Goal: Navigation & Orientation: Find specific page/section

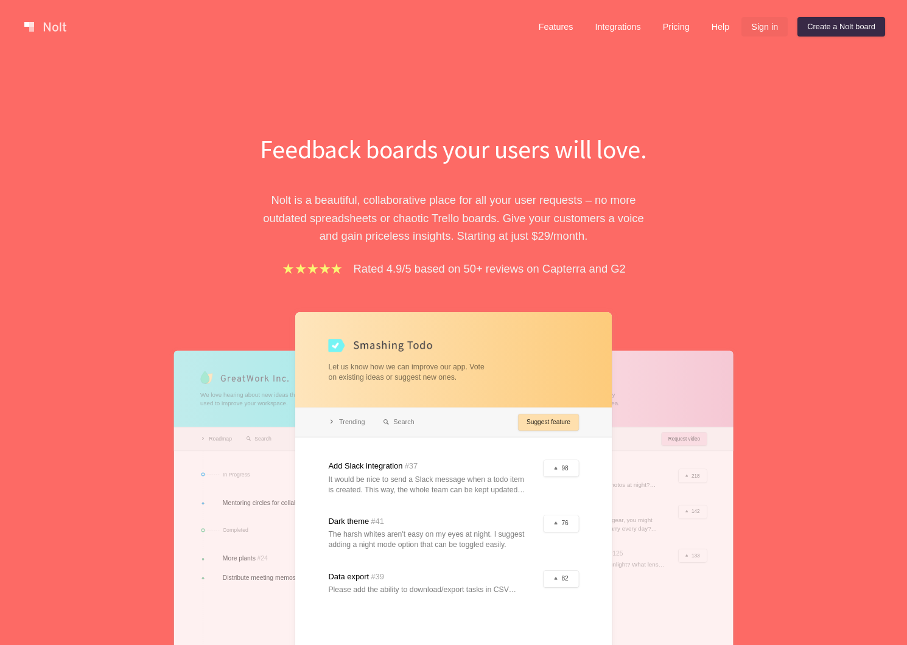
click at [759, 19] on link "Sign in" at bounding box center [764, 26] width 46 height 19
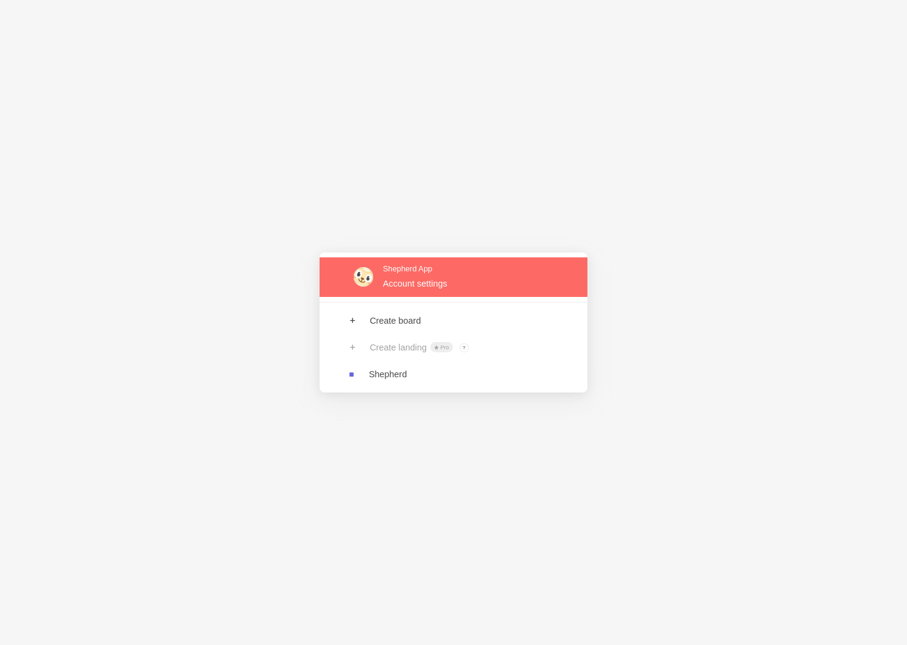
click at [469, 286] on link at bounding box center [454, 277] width 268 height 40
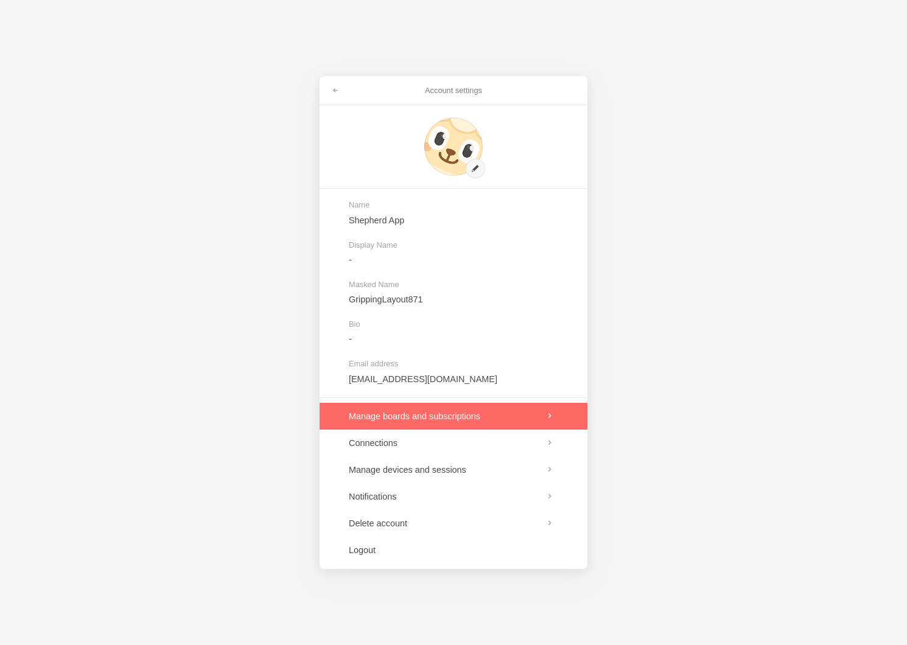
click at [442, 416] on link at bounding box center [454, 416] width 268 height 27
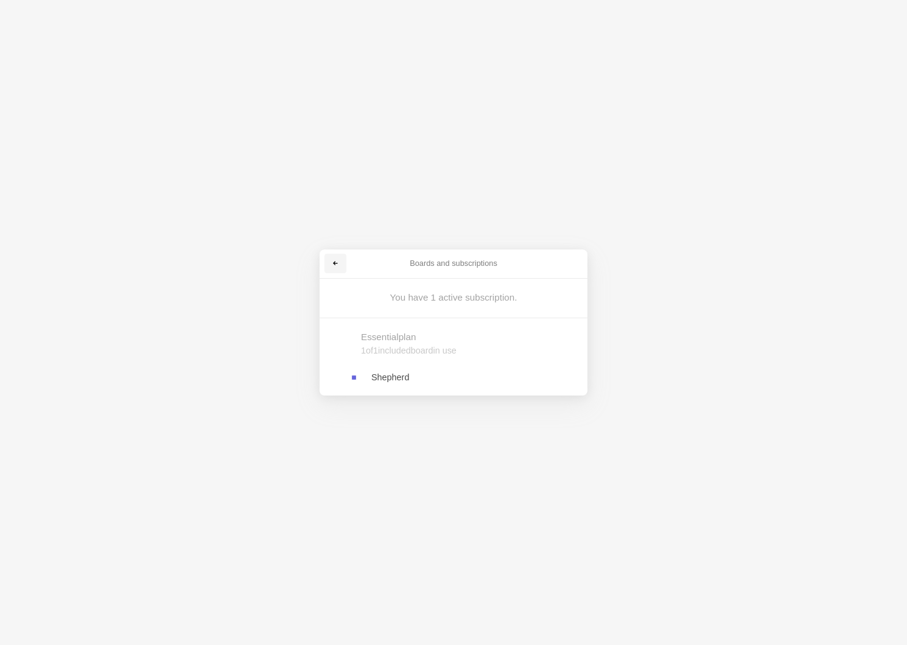
click at [340, 264] on link at bounding box center [335, 263] width 22 height 19
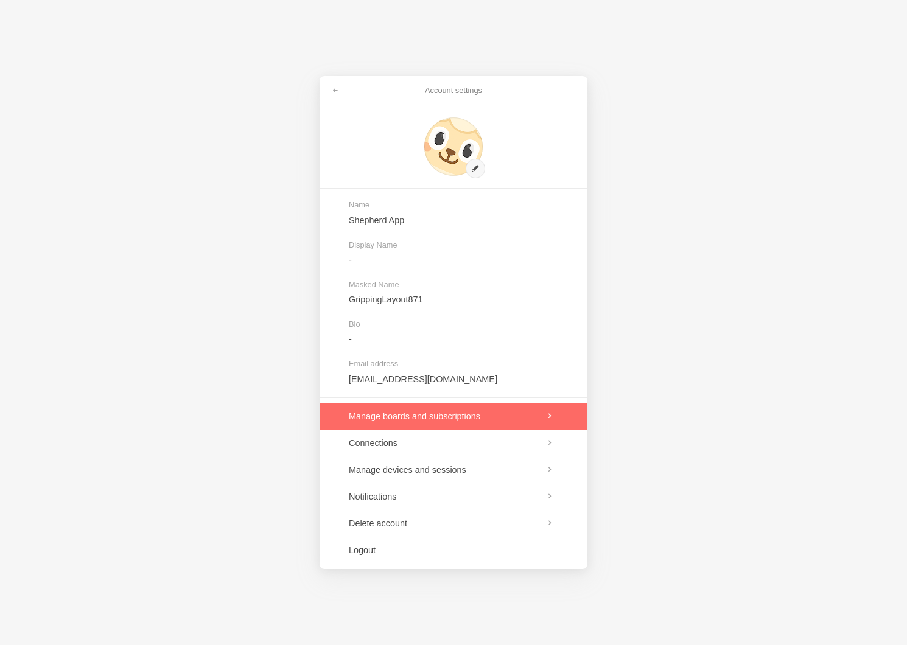
click at [414, 426] on link at bounding box center [454, 416] width 268 height 27
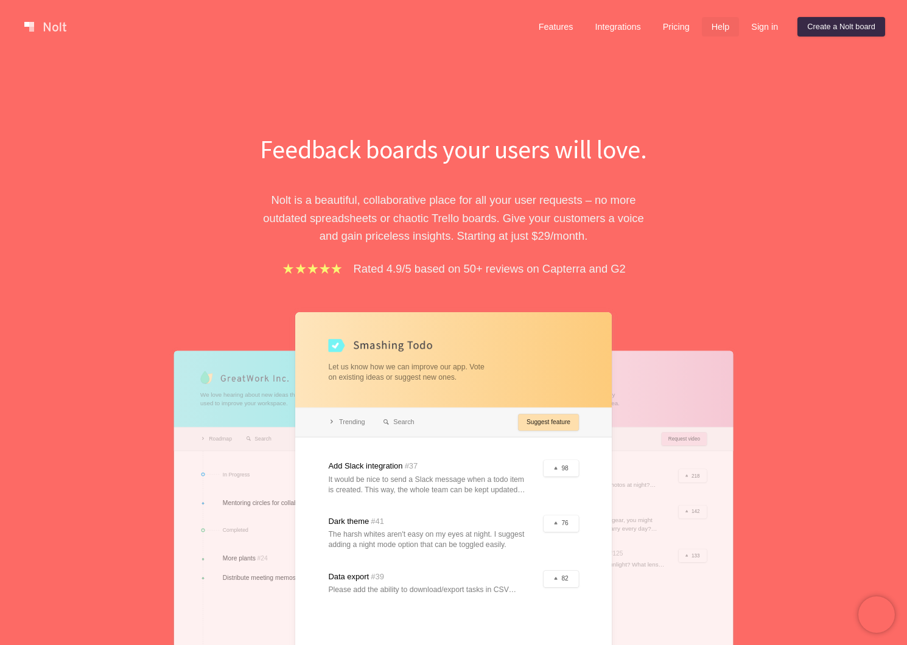
click at [710, 21] on link "Help" at bounding box center [721, 26] width 38 height 19
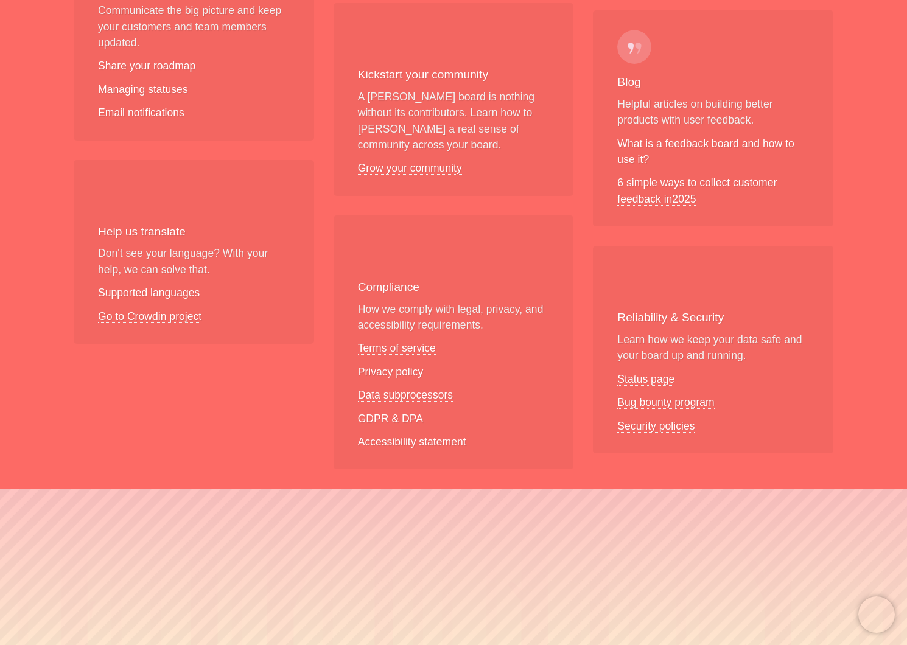
scroll to position [909, 0]
